Goal: Transaction & Acquisition: Purchase product/service

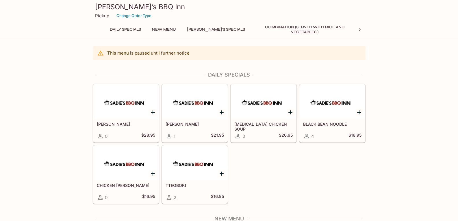
click at [340, 123] on h5 "BLACK BEAN NOODLE" at bounding box center [332, 124] width 58 height 5
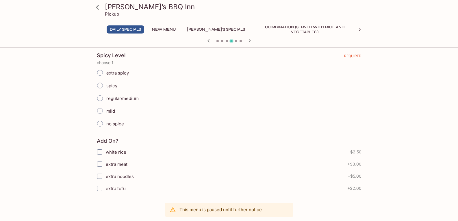
scroll to position [29, 0]
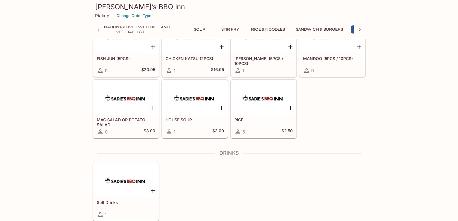
scroll to position [0, 175]
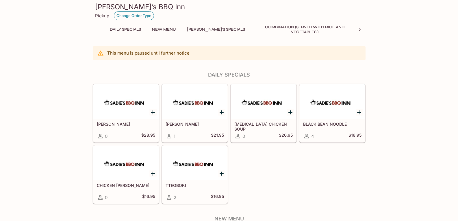
click at [123, 18] on button "Change Order Type" at bounding box center [134, 15] width 40 height 9
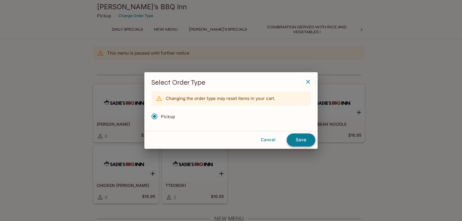
click at [305, 135] on button "Save" at bounding box center [301, 139] width 29 height 13
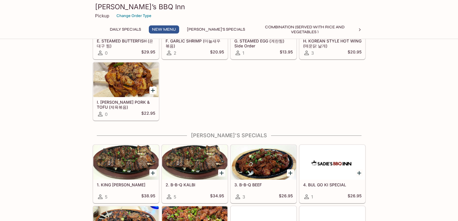
scroll to position [289, 0]
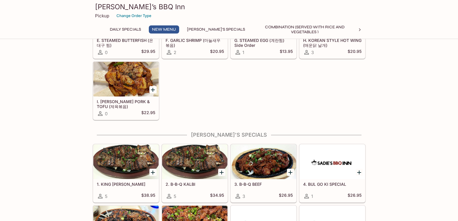
click at [191, 152] on div at bounding box center [194, 161] width 65 height 35
